Goal: Check status

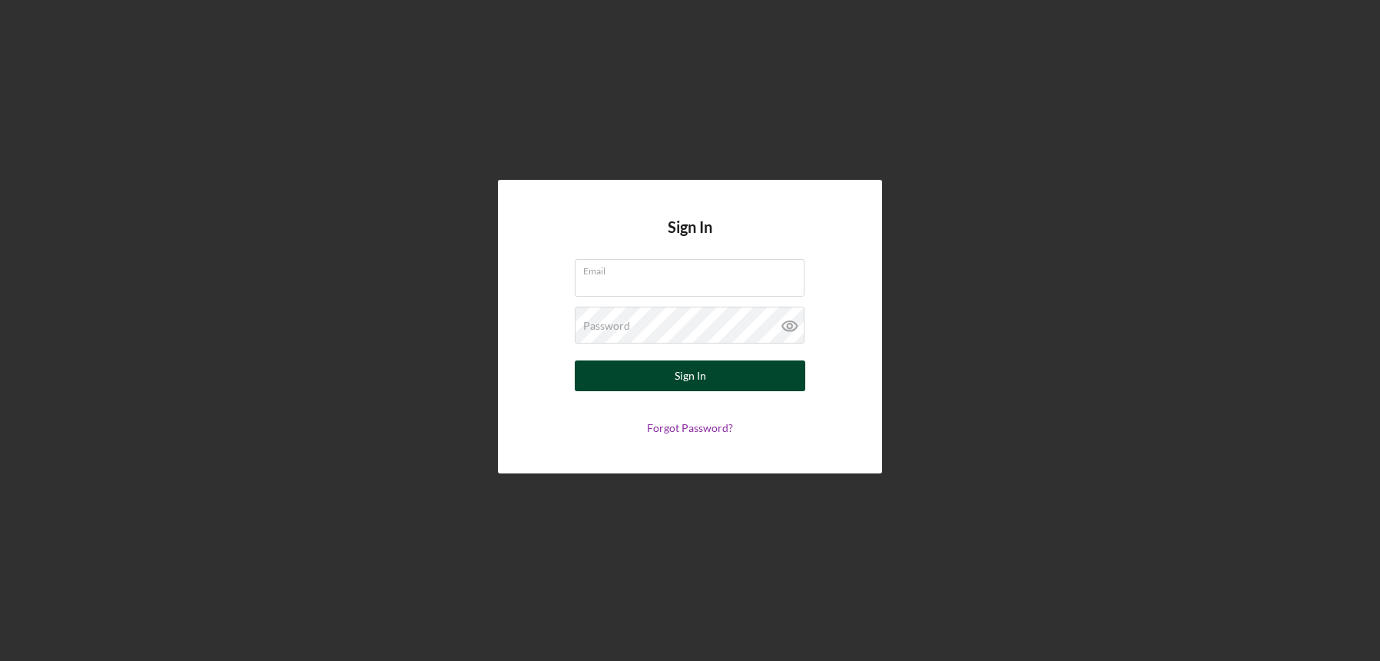
type input "[EMAIL_ADDRESS][DOMAIN_NAME]"
click at [690, 375] on div "Sign In" at bounding box center [691, 375] width 32 height 31
